Goal: Task Accomplishment & Management: Use online tool/utility

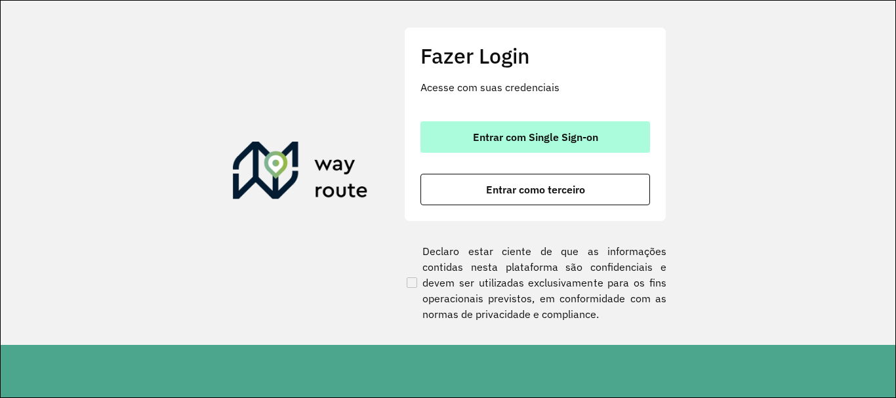
click at [458, 123] on button "Entrar com Single Sign-on" at bounding box center [534, 136] width 229 height 31
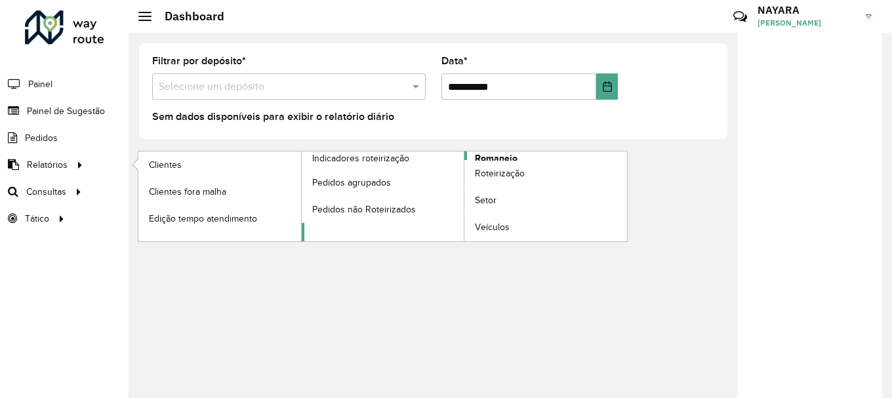
click at [505, 157] on span "Romaneio" at bounding box center [496, 158] width 43 height 14
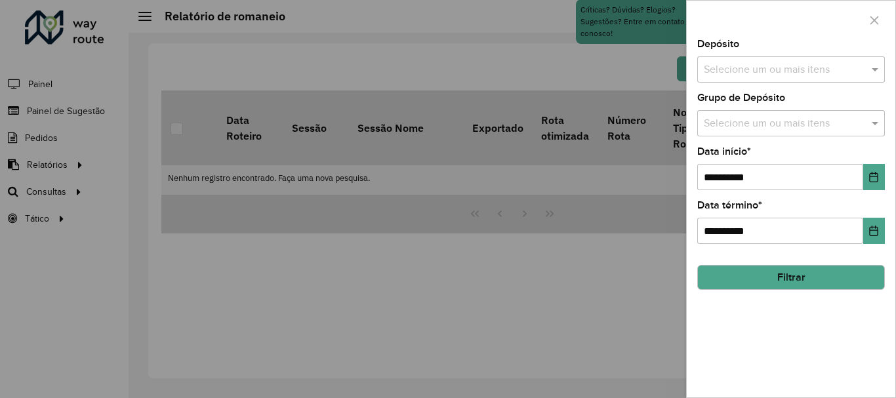
click at [793, 72] on input "text" at bounding box center [784, 70] width 168 height 16
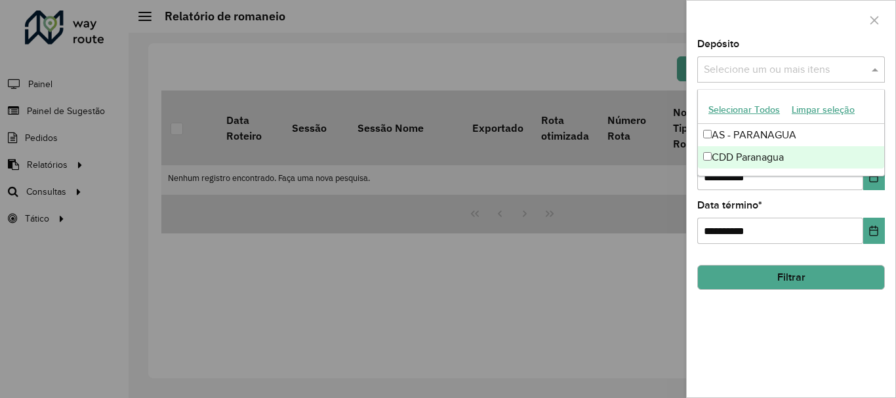
click at [770, 151] on div "CDD Paranagua" at bounding box center [791, 157] width 186 height 22
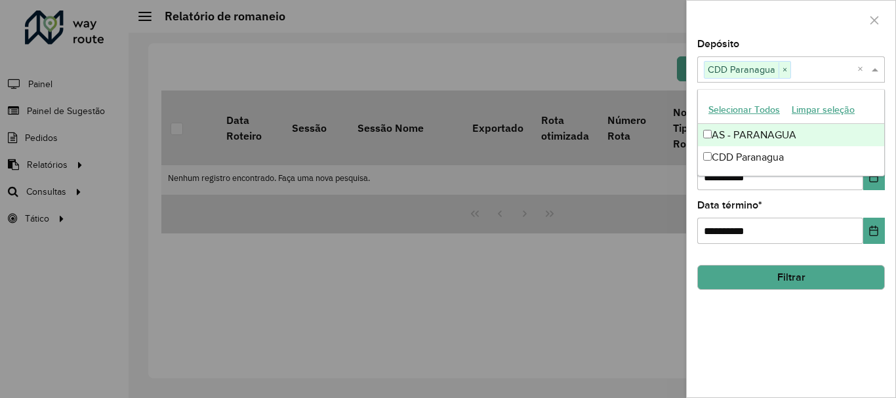
click at [791, 28] on div at bounding box center [790, 20] width 208 height 39
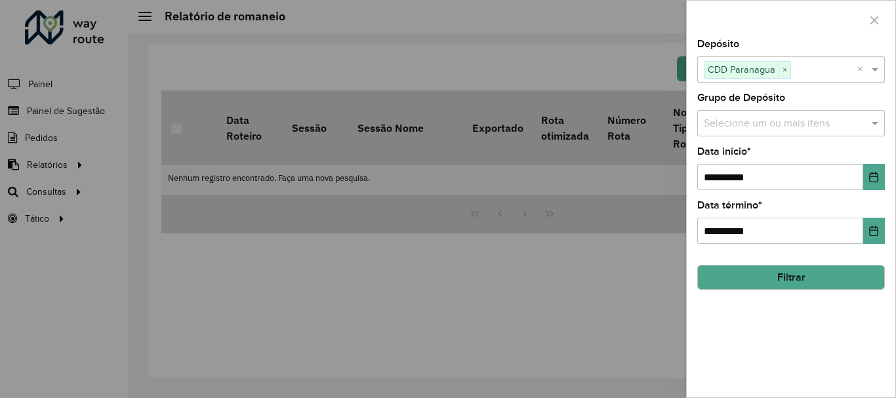
click at [802, 118] on input "text" at bounding box center [784, 124] width 168 height 16
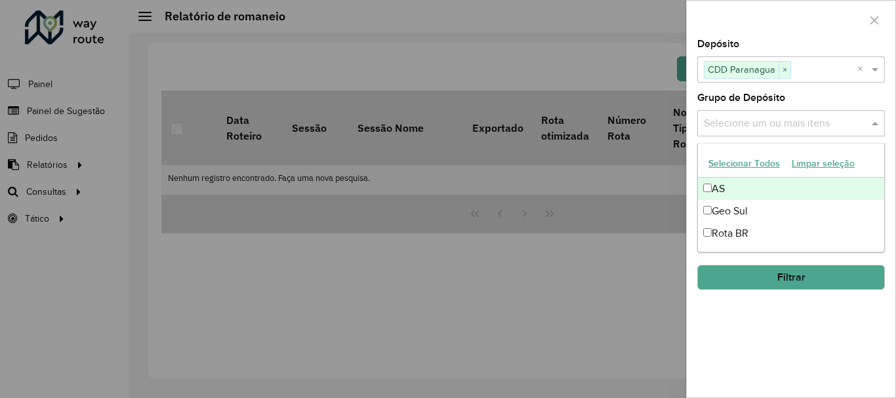
click at [750, 161] on button "Selecionar Todos" at bounding box center [743, 163] width 83 height 20
click at [635, 291] on div at bounding box center [448, 199] width 896 height 398
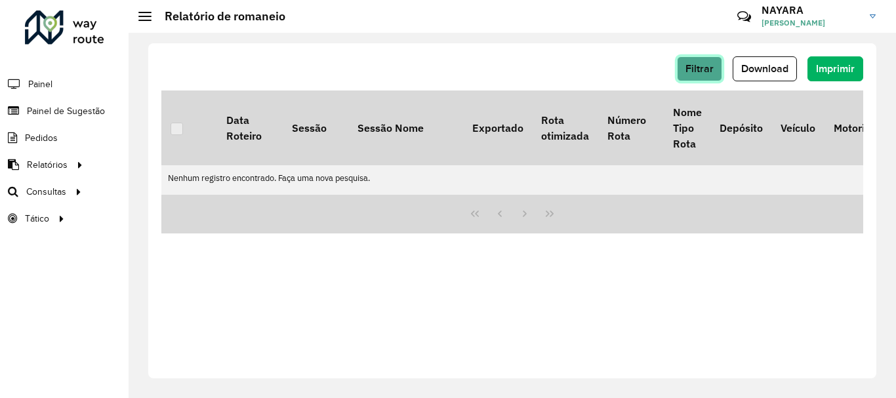
click at [709, 73] on span "Filtrar" at bounding box center [699, 68] width 28 height 11
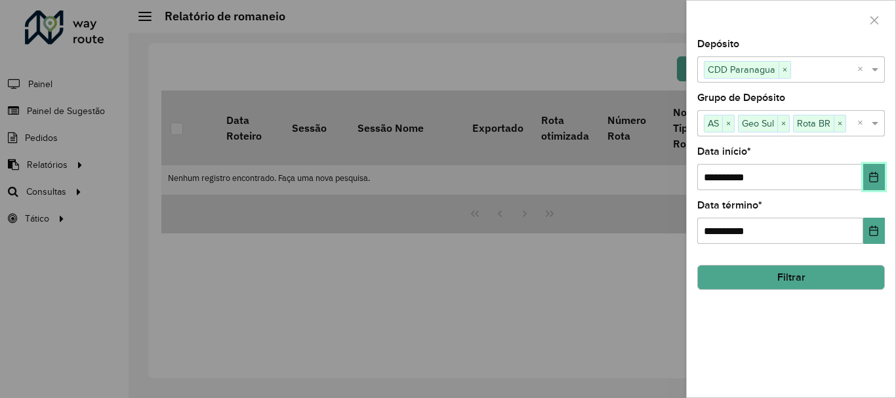
click at [865, 176] on button "Choose Date" at bounding box center [874, 177] width 22 height 26
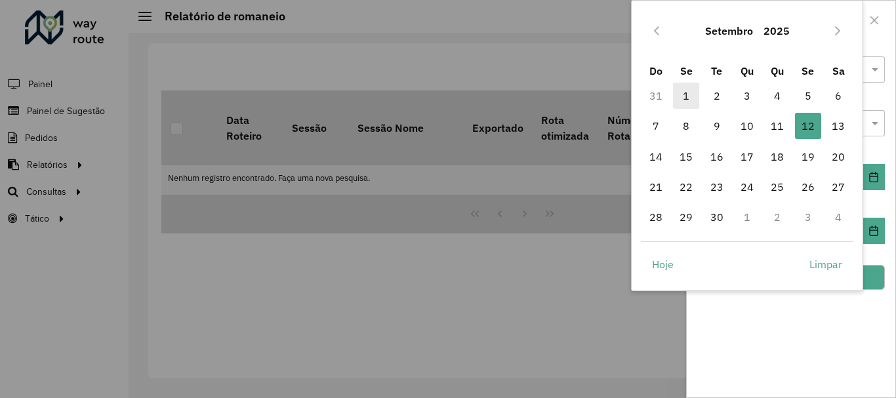
click at [688, 90] on span "1" at bounding box center [686, 96] width 26 height 26
type input "**********"
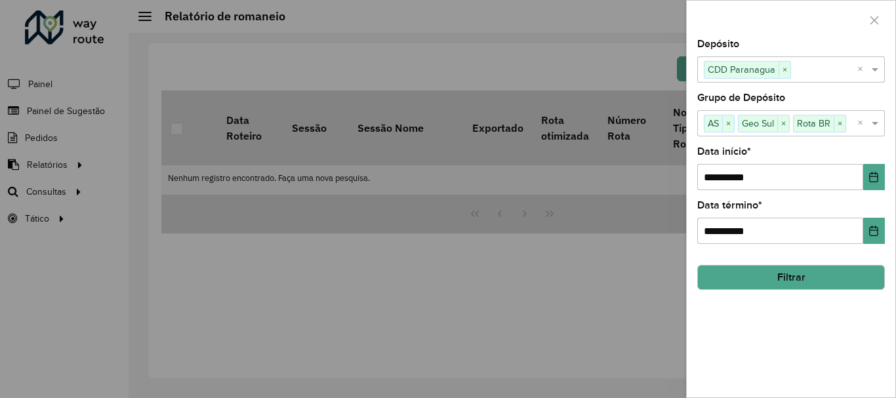
click at [813, 279] on button "Filtrar" at bounding box center [790, 277] width 187 height 25
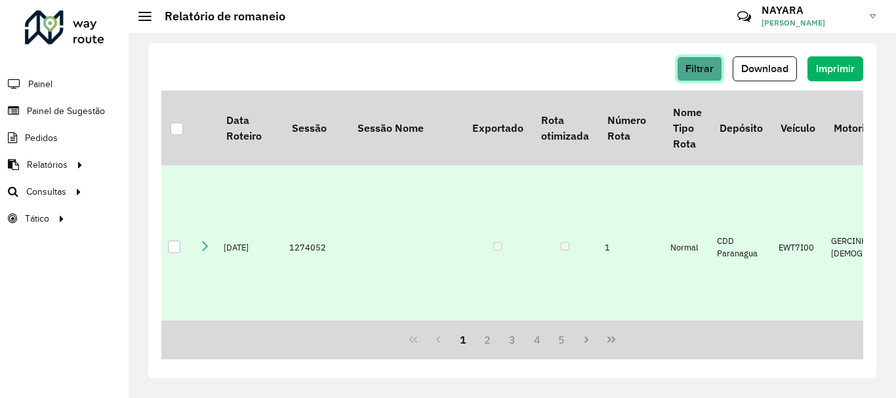
drag, startPoint x: 713, startPoint y: 64, endPoint x: 846, endPoint y: 260, distance: 237.3
click at [831, 268] on div "Filtrar Download Imprimir Data Roteiro Sessão Sessão Nome Exportado Rota otimiz…" at bounding box center [512, 210] width 728 height 335
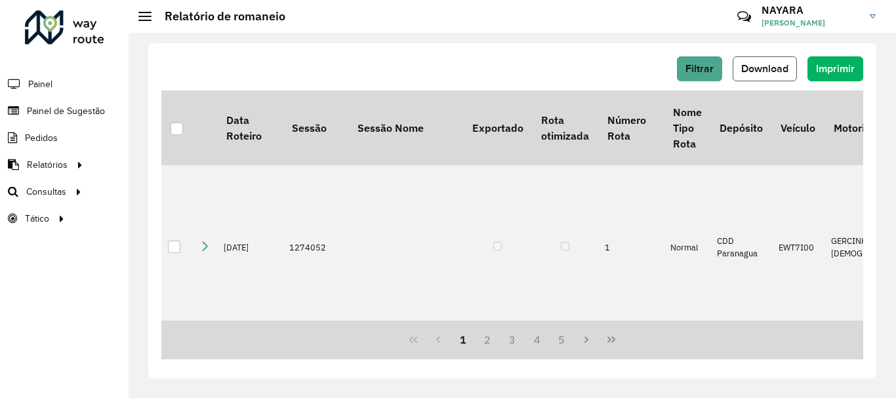
click at [741, 70] on span "Download" at bounding box center [764, 68] width 47 height 11
